Goal: Answer question/provide support

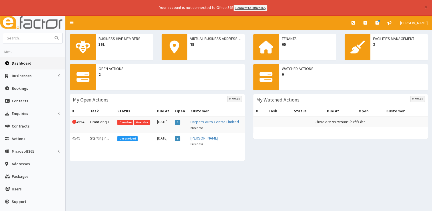
click at [21, 63] on span "Dashboard" at bounding box center [22, 63] width 20 height 5
click at [26, 35] on input "text" at bounding box center [27, 38] width 48 height 10
type input "fovi"
click at [51, 33] on button "submit" at bounding box center [56, 38] width 11 height 10
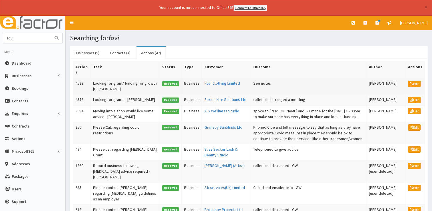
click at [112, 89] on td "Looking for grant/ funding for growth Paul Kidd" at bounding box center [125, 86] width 69 height 16
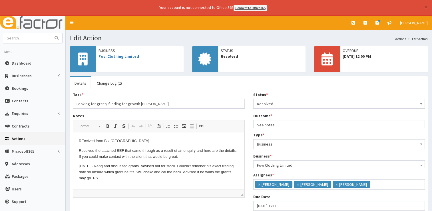
scroll to position [3, 0]
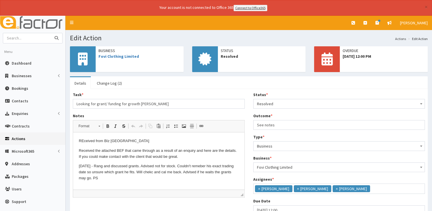
click at [26, 41] on input "text" at bounding box center [27, 38] width 48 height 10
paste input "Little Cabin Botanicals and Nails"
type input "Little Cabin Botanicals and Nails"
click at [51, 33] on button "submit" at bounding box center [56, 38] width 11 height 10
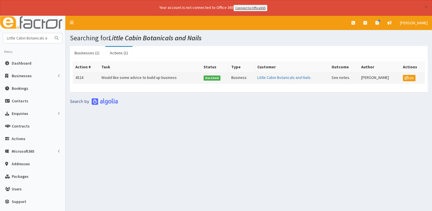
click at [143, 73] on td "Would like some advice to build up business" at bounding box center [150, 77] width 102 height 11
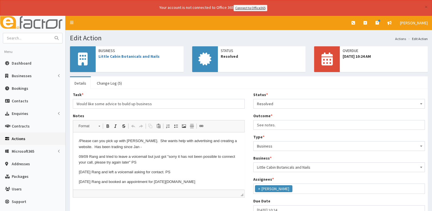
scroll to position [1, 0]
